Goal: Ask a question

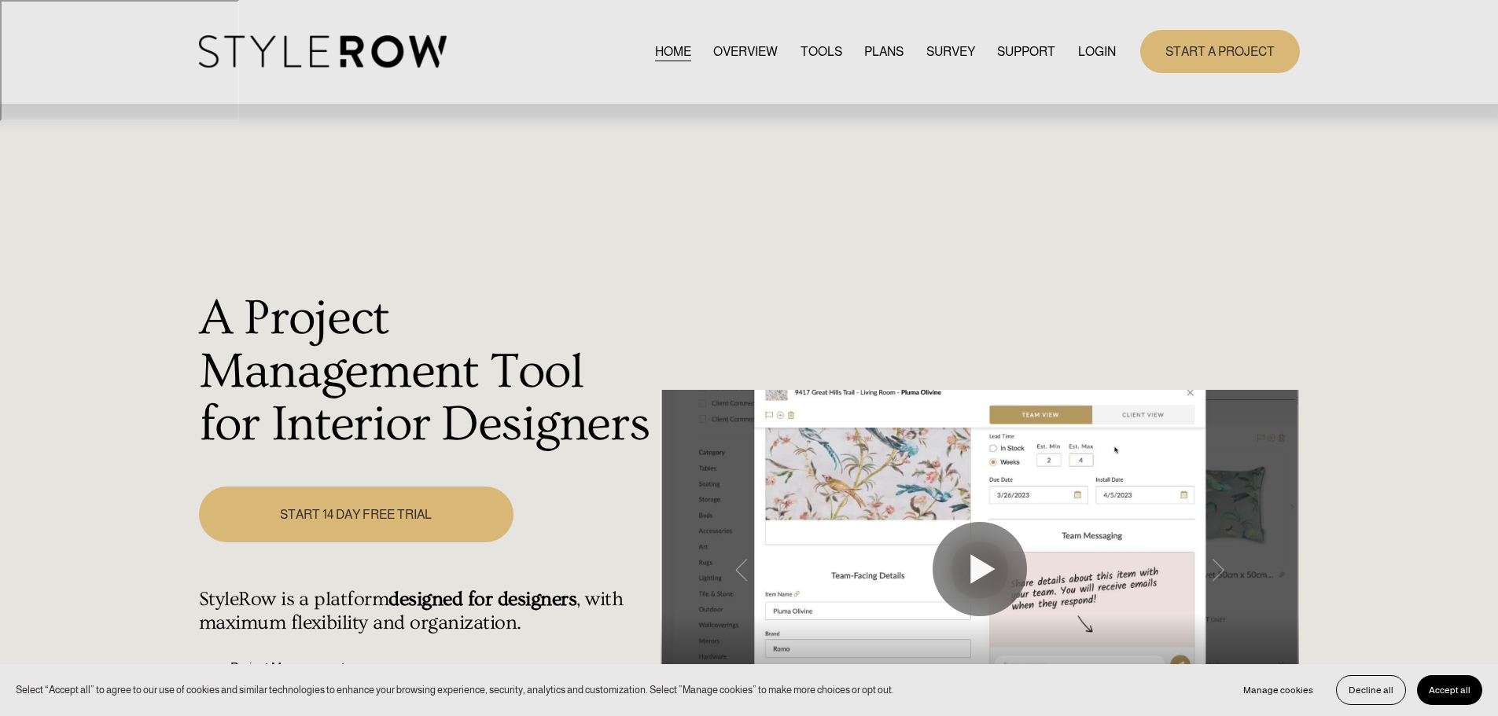
click at [1103, 54] on link "LOGIN" at bounding box center [1097, 51] width 38 height 21
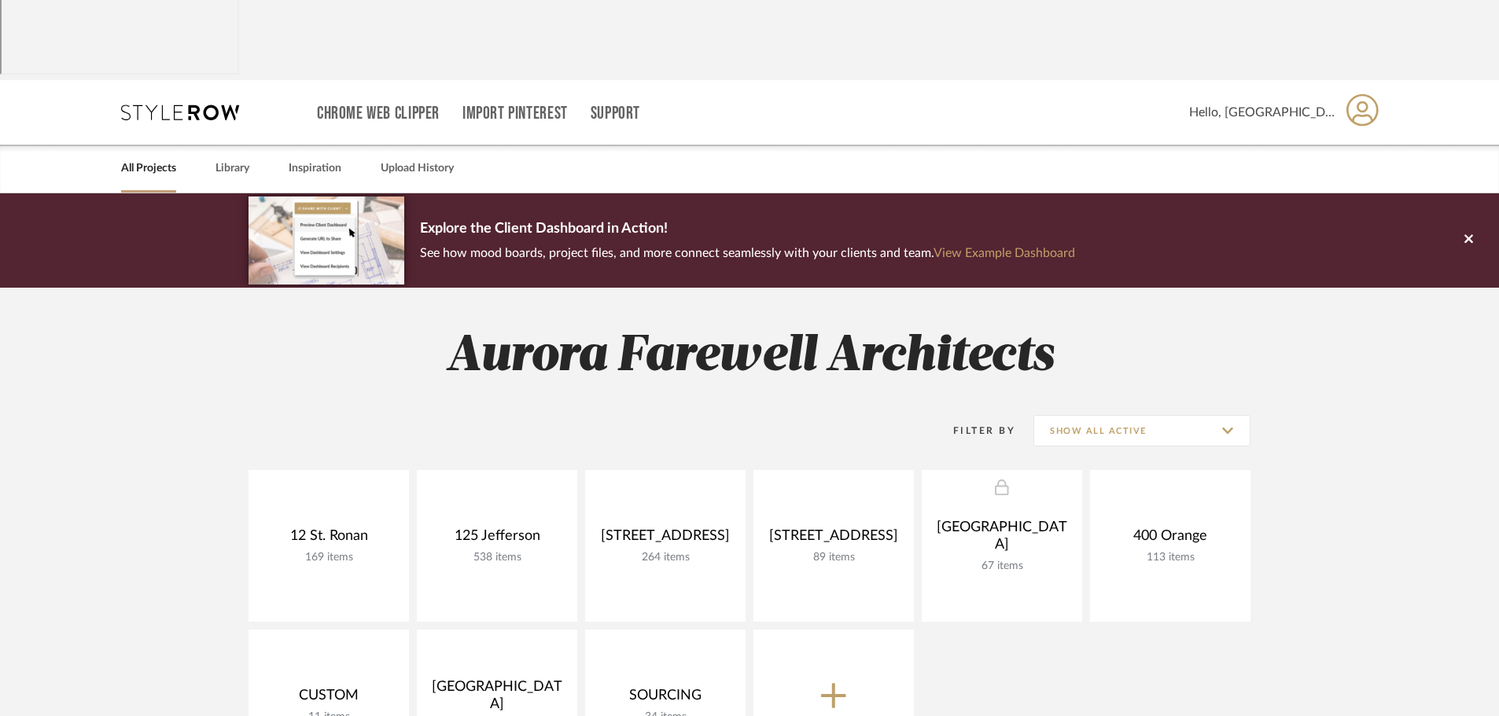
scroll to position [21, 0]
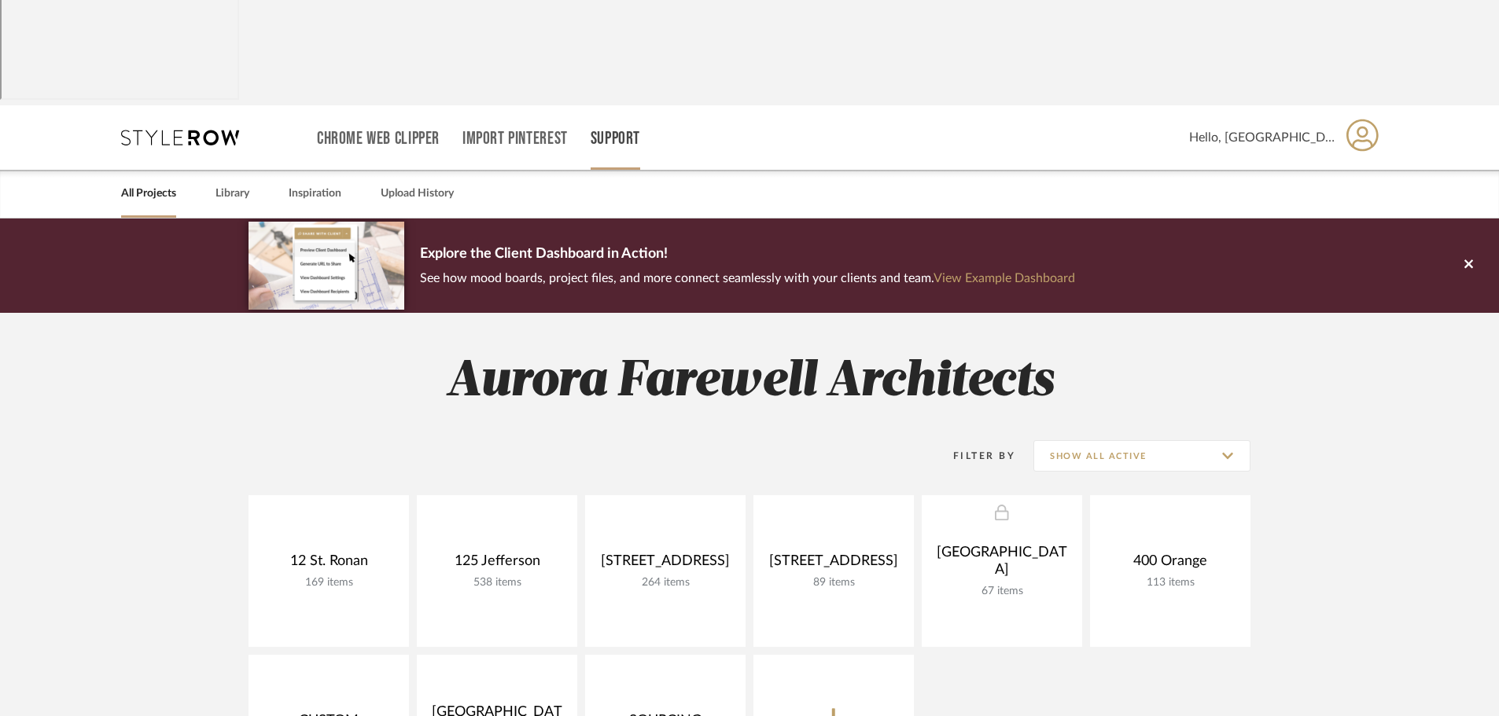
click at [633, 132] on link "Support" at bounding box center [616, 138] width 50 height 13
click at [635, 39] on span "Resource Center" at bounding box center [649, 43] width 90 height 13
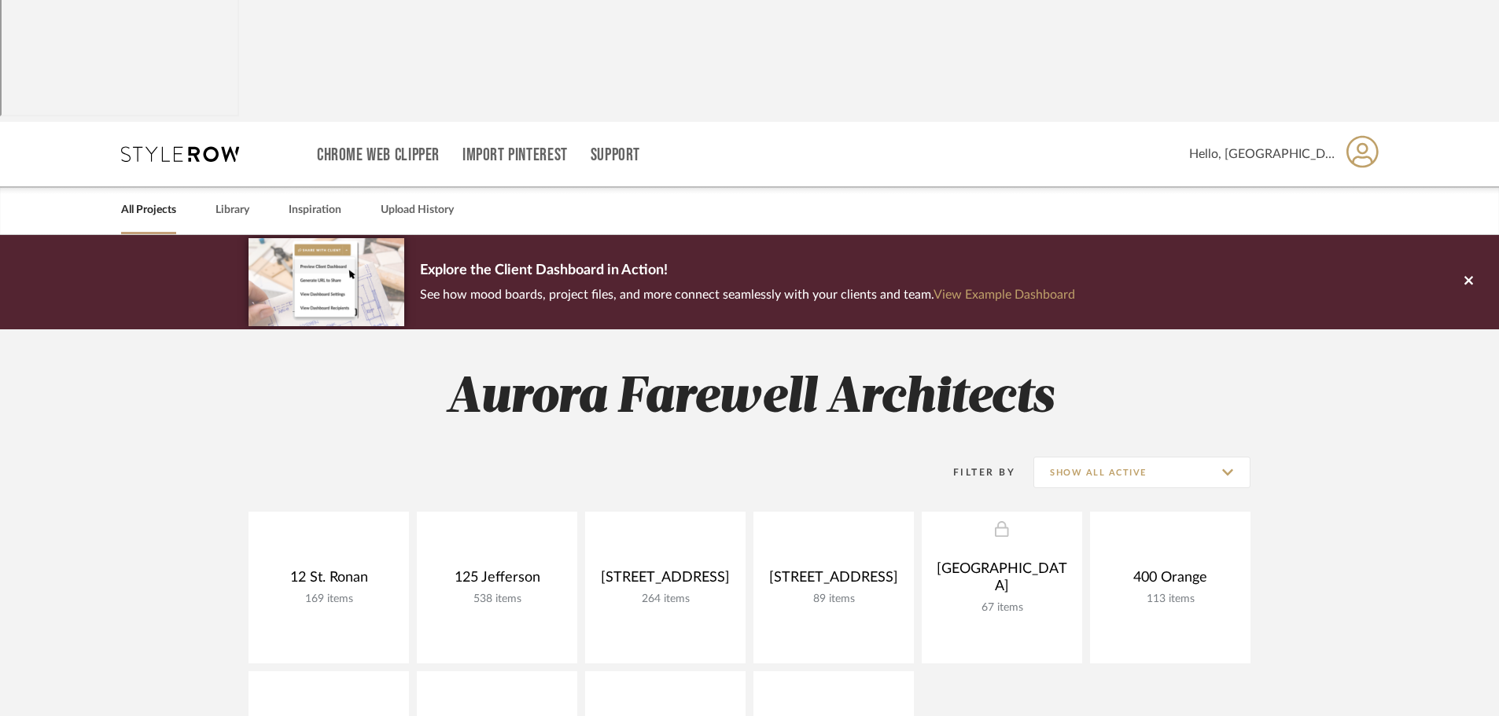
scroll to position [0, 0]
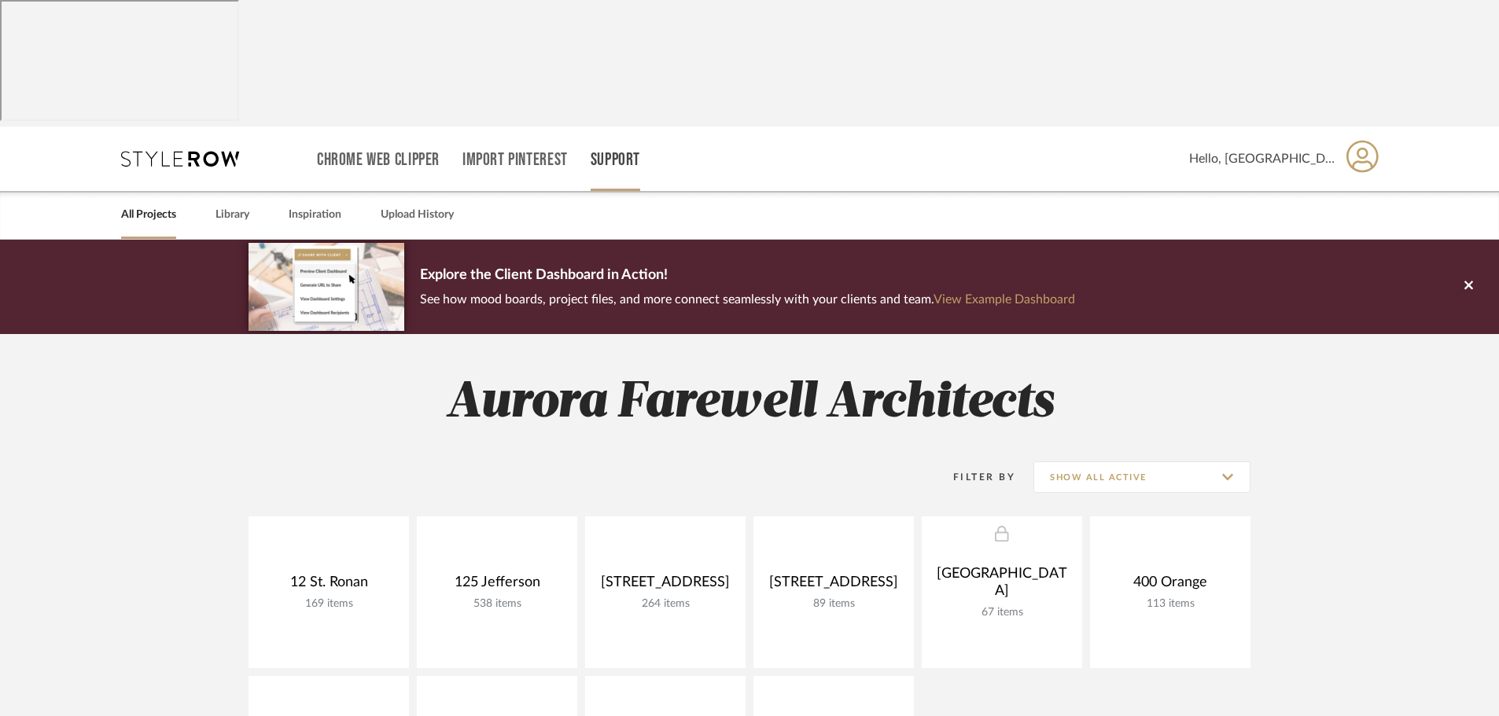
click at [609, 153] on link "Support" at bounding box center [616, 159] width 50 height 13
click at [635, 175] on span "Contact Us" at bounding box center [649, 177] width 90 height 13
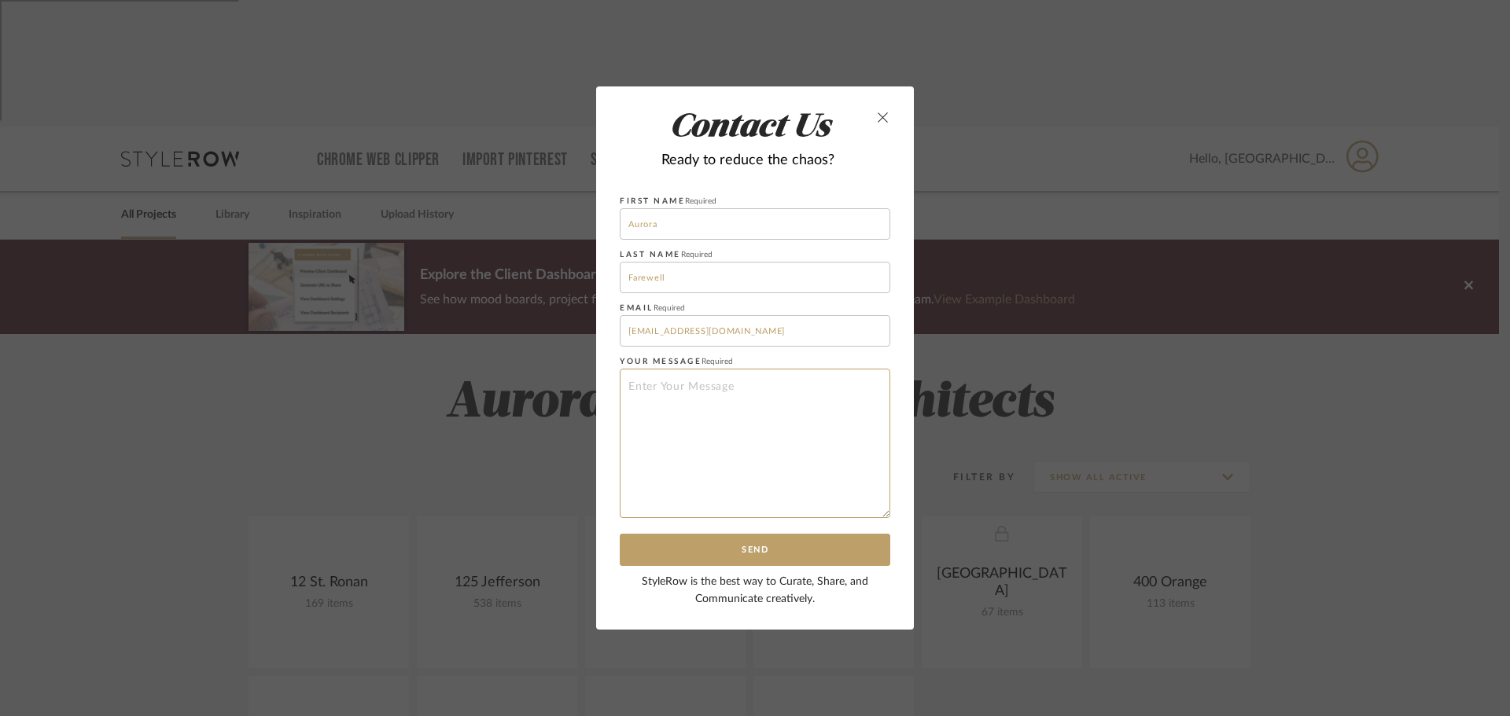
click at [730, 410] on textarea at bounding box center [755, 443] width 271 height 149
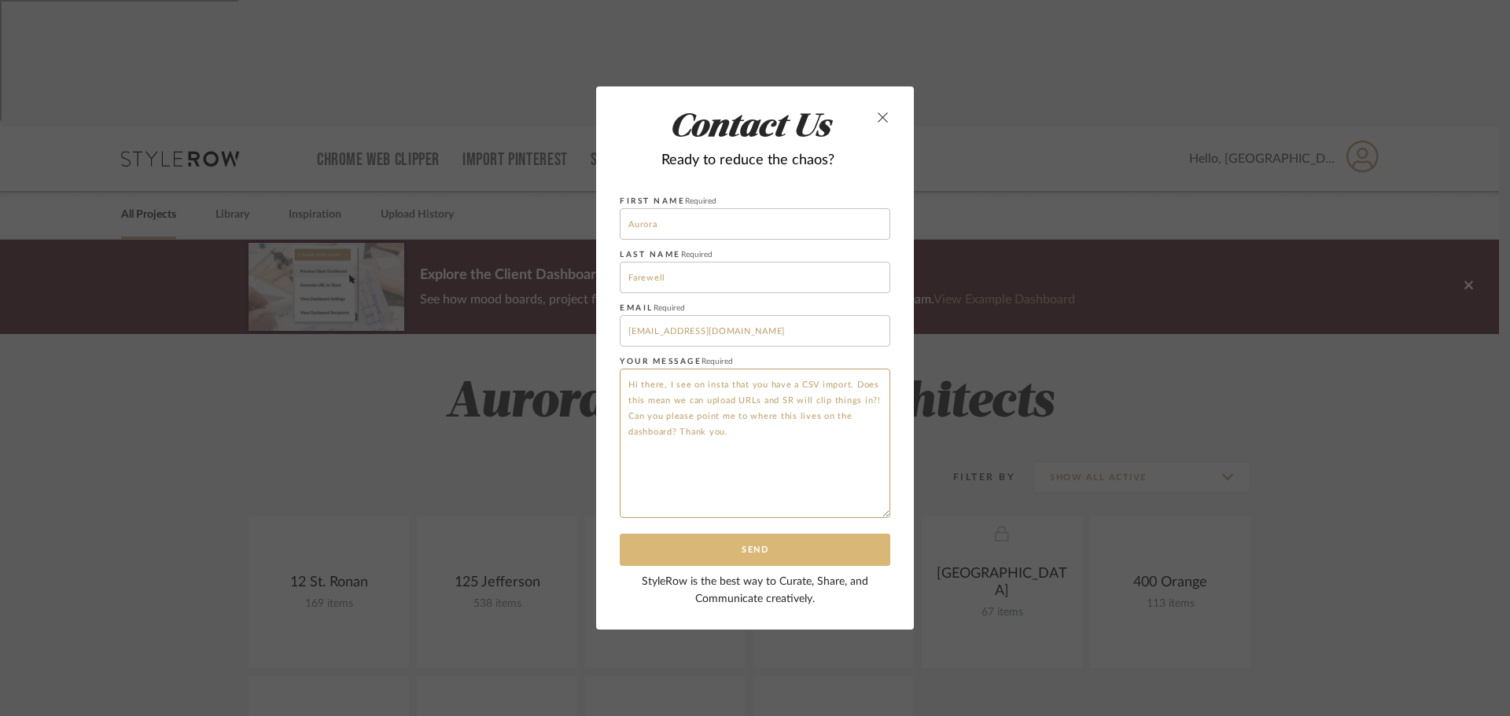
type textarea "Hi there, I see on insta that you have a CSV import. Does this mean we can uplo…"
click at [763, 554] on button "Send" at bounding box center [755, 550] width 271 height 32
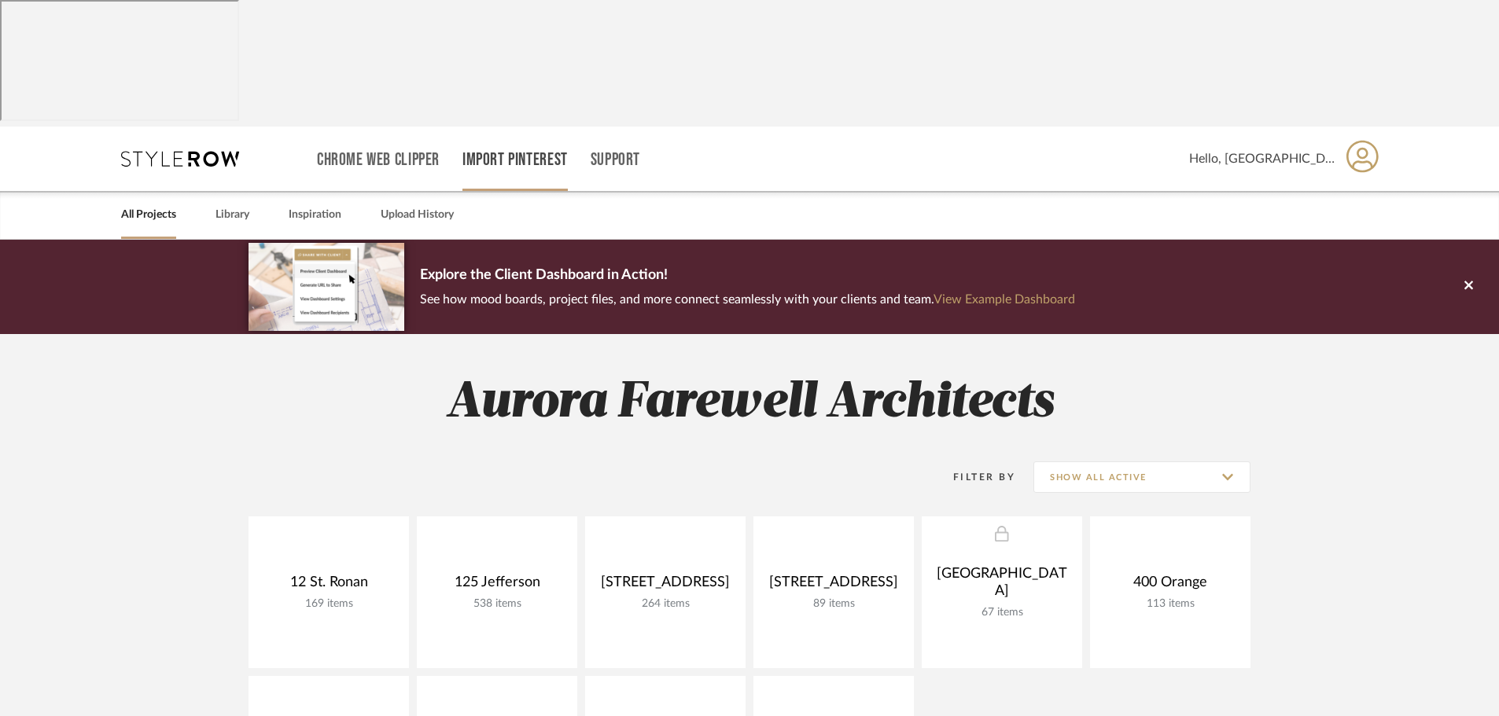
click at [502, 153] on link "Import Pinterest" at bounding box center [514, 159] width 105 height 13
